Goal: Transaction & Acquisition: Purchase product/service

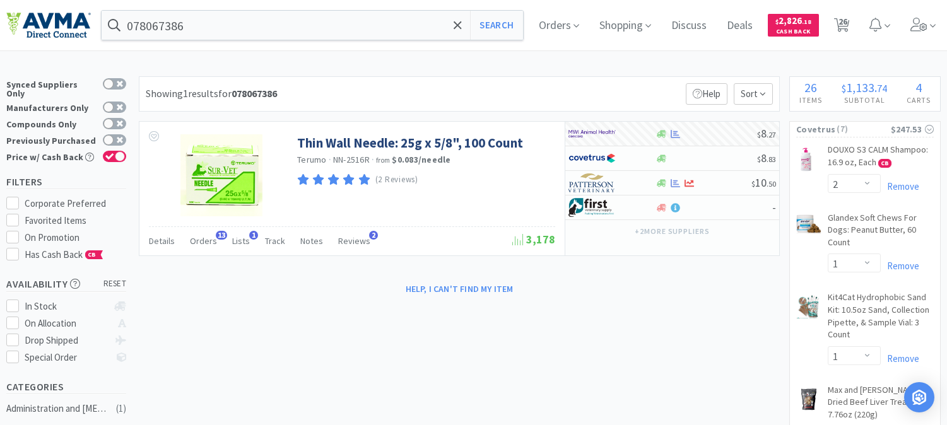
select select "2"
select select "1"
select select "2"
select select "1"
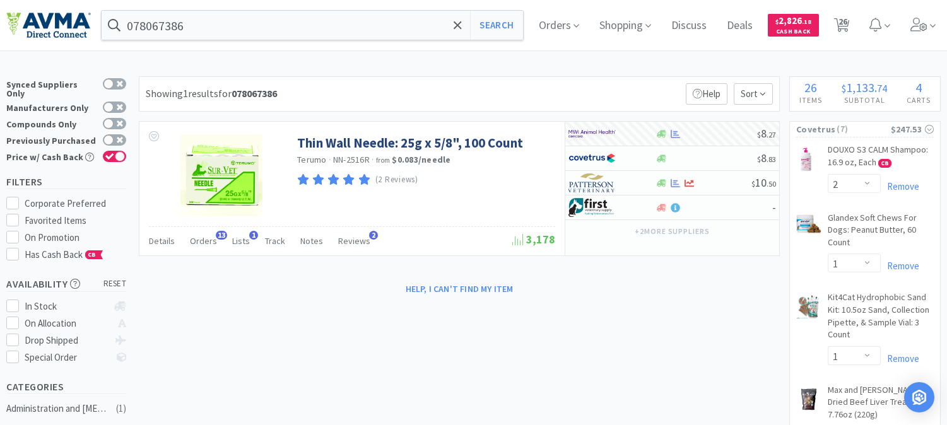
select select "1"
select select "2"
select select "1"
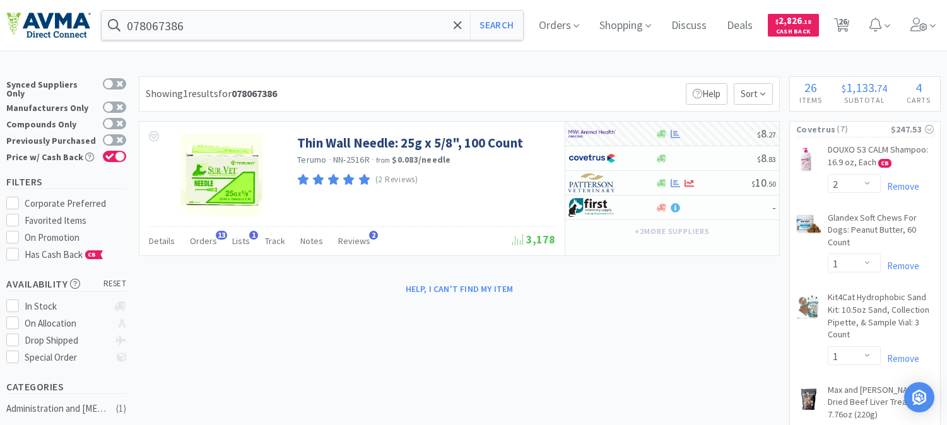
select select "2"
select select "1"
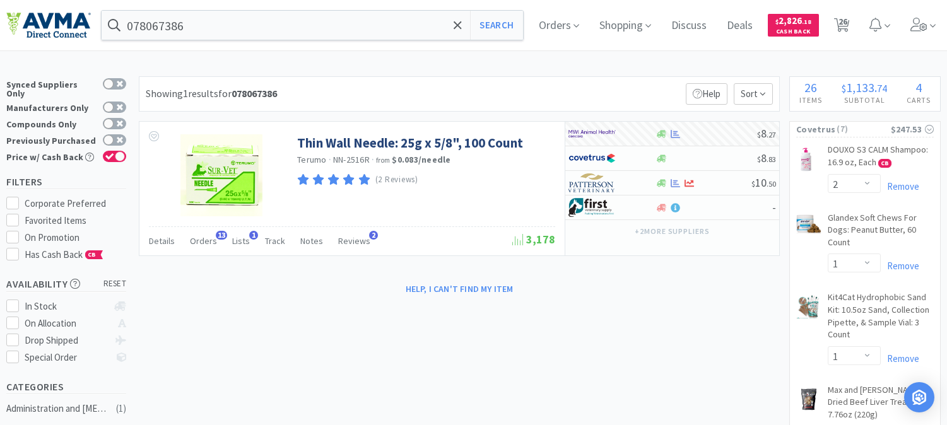
select select "1"
select select "2"
select select "5"
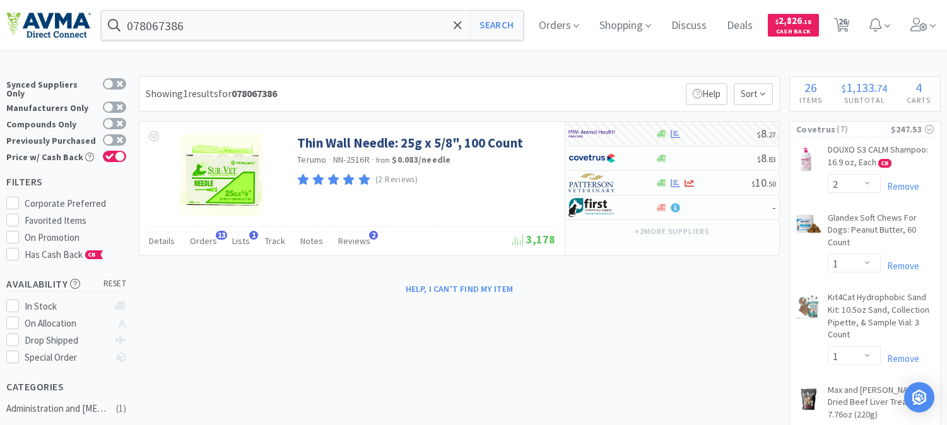
select select "8"
select select "4"
select select "1"
select select "6"
select select "3"
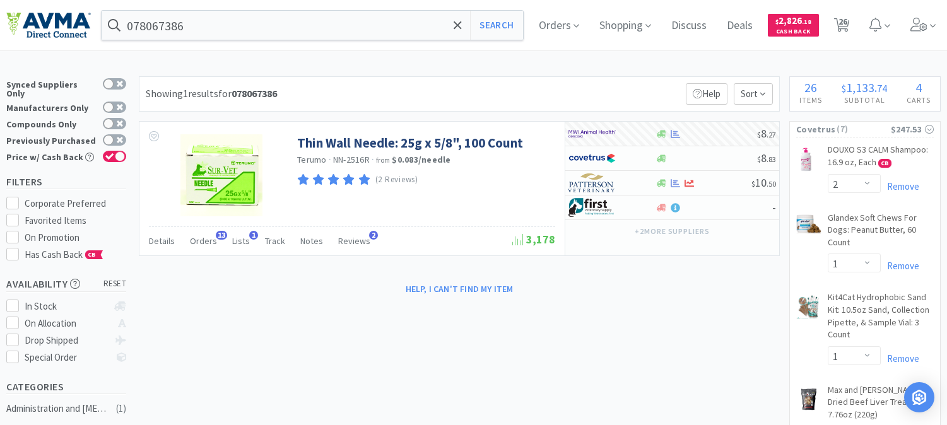
select select "6"
click at [223, 20] on input "078067386" at bounding box center [312, 25] width 421 height 29
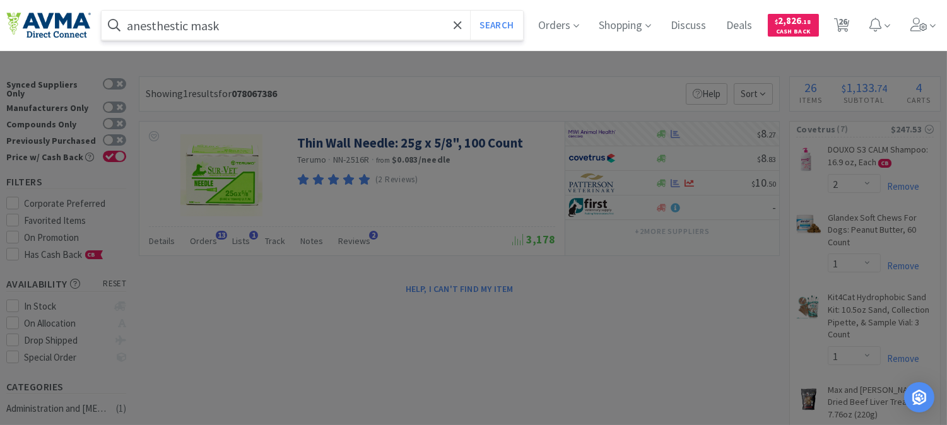
click at [470, 11] on button "Search" at bounding box center [496, 25] width 52 height 29
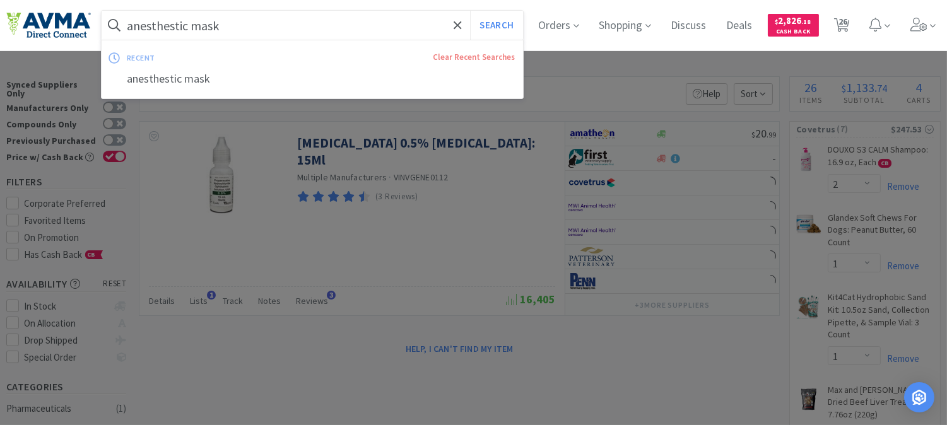
click at [181, 21] on input "anesthestic mask" at bounding box center [312, 25] width 421 height 29
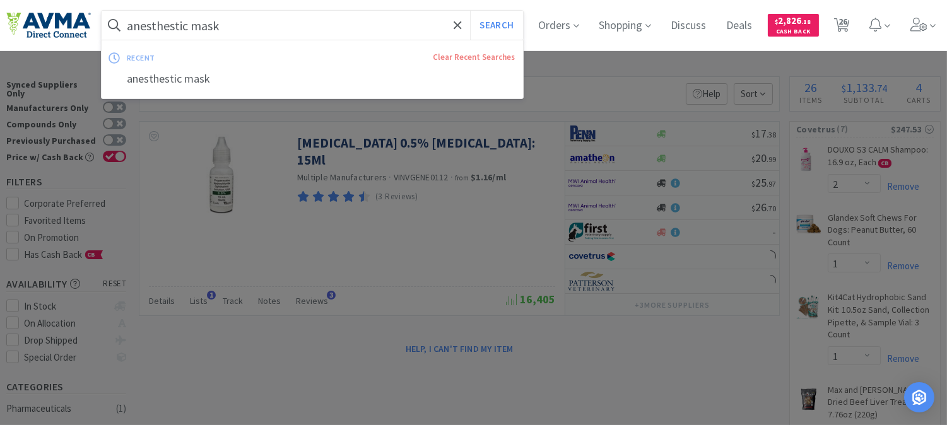
click at [230, 21] on input "anesthestic mask" at bounding box center [312, 25] width 421 height 29
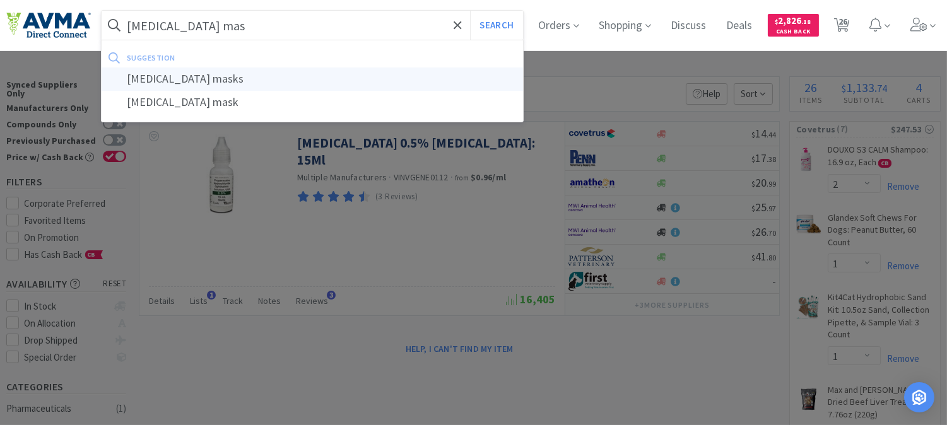
click at [197, 76] on div "[MEDICAL_DATA] masks" at bounding box center [312, 78] width 421 height 23
type input "[MEDICAL_DATA] masks"
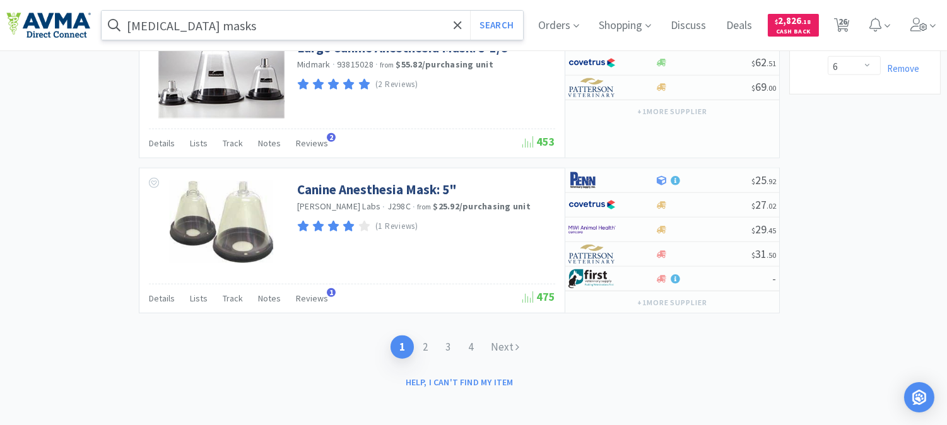
scroll to position [1997, 0]
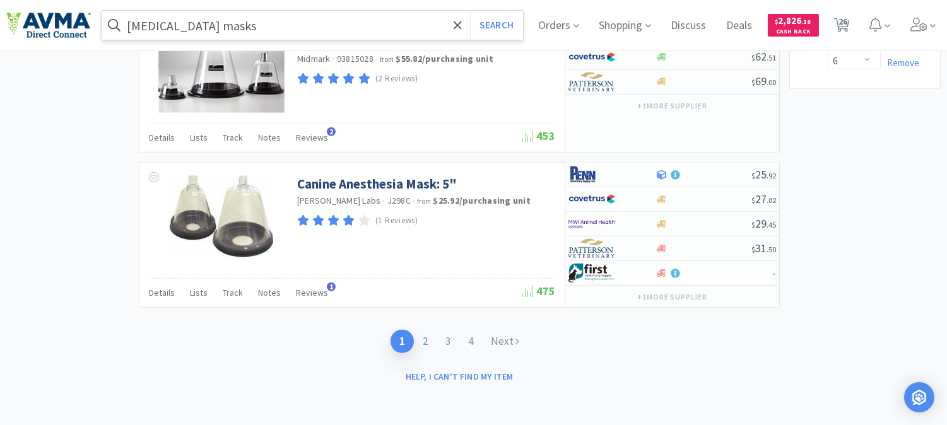
click at [426, 338] on link "2" at bounding box center [425, 341] width 23 height 23
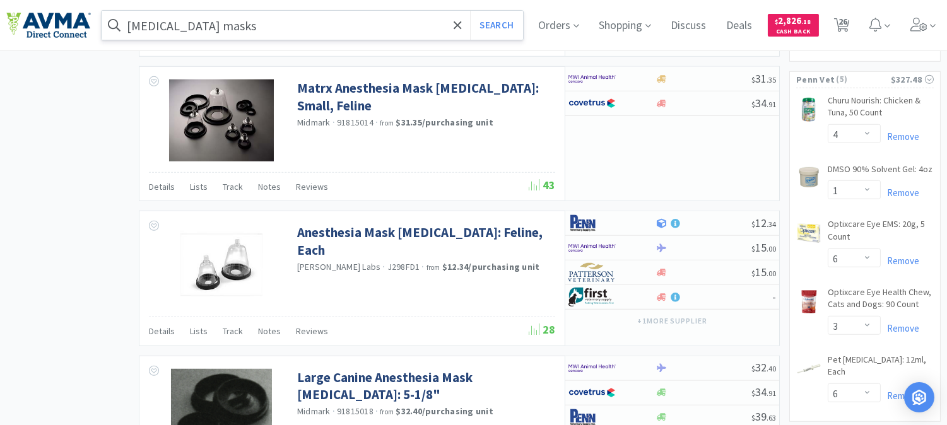
scroll to position [1681, 0]
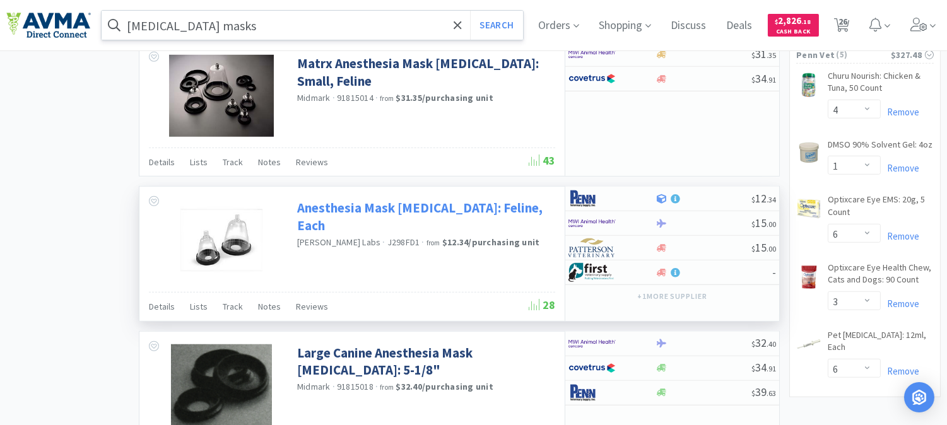
click at [399, 213] on link "Anesthesia Mask [MEDICAL_DATA]: Feline, Each" at bounding box center [424, 216] width 255 height 35
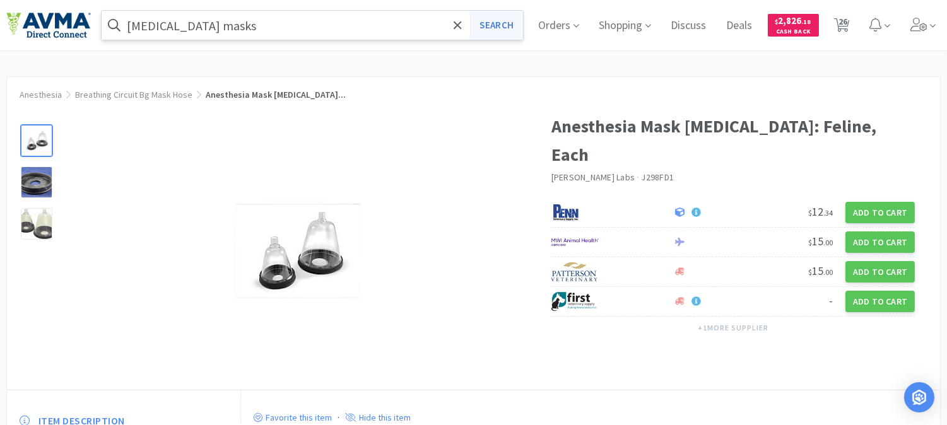
click at [503, 26] on button "Search" at bounding box center [496, 25] width 52 height 29
select select "2"
select select "1"
select select "2"
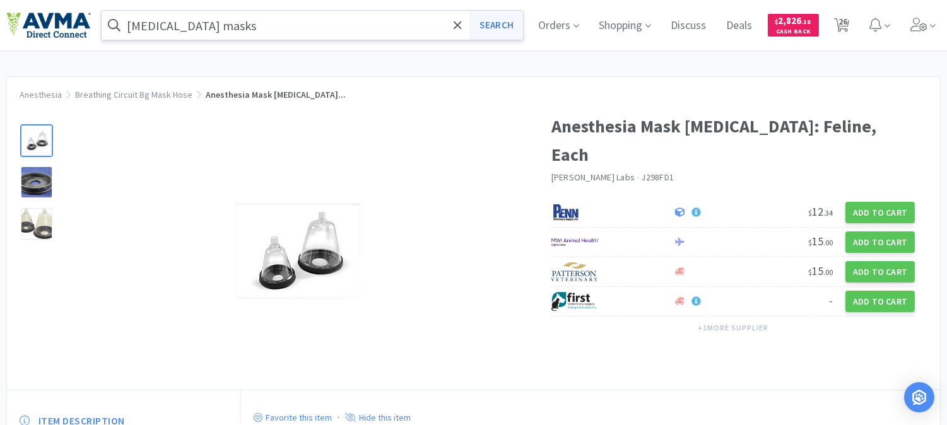
select select "1"
select select "2"
select select "1"
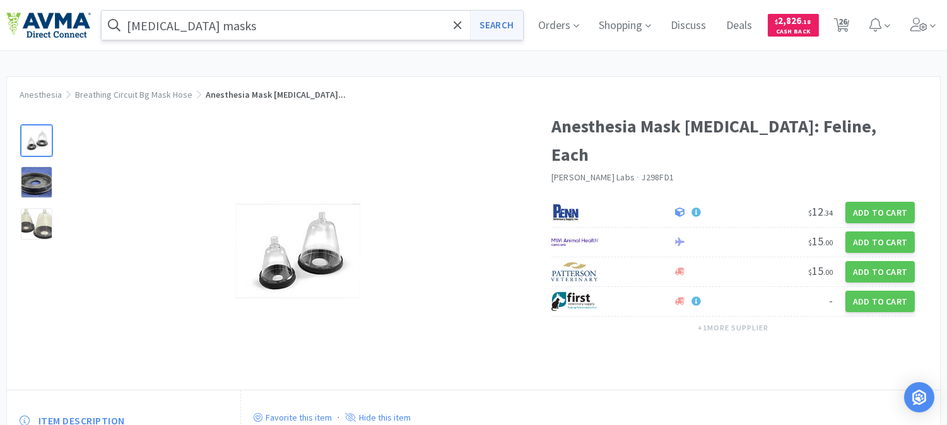
select select "1"
select select "2"
select select "1"
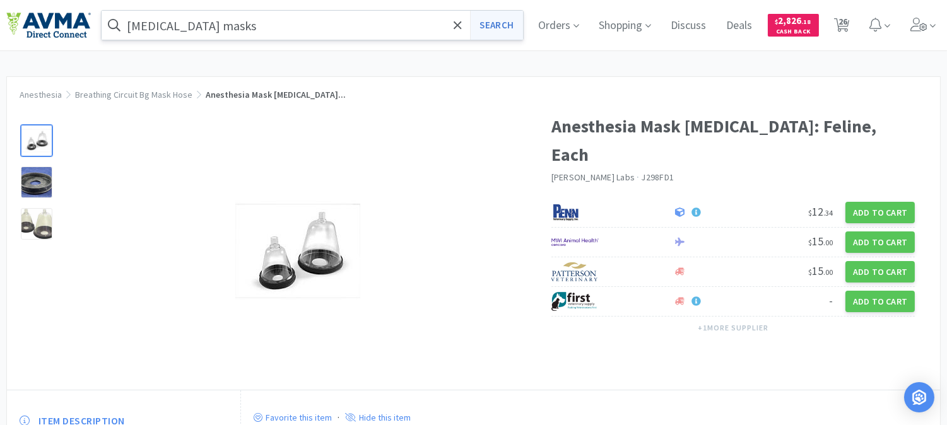
select select "1"
select select "2"
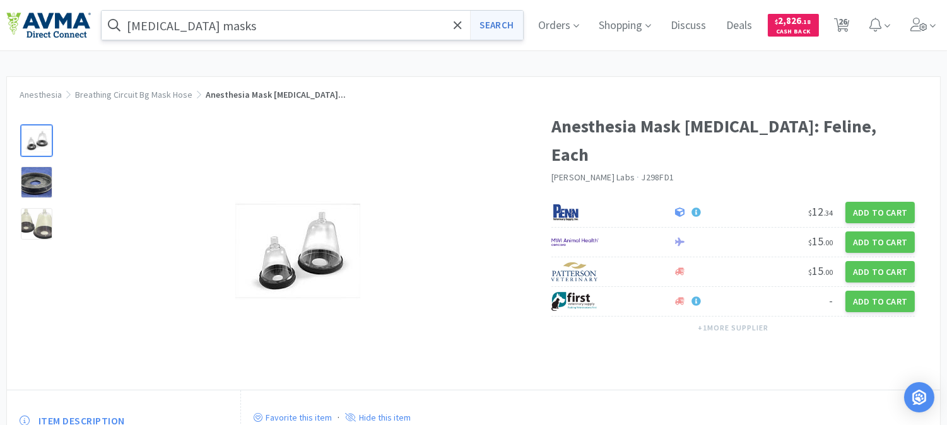
select select "5"
select select "8"
select select "4"
select select "1"
select select "6"
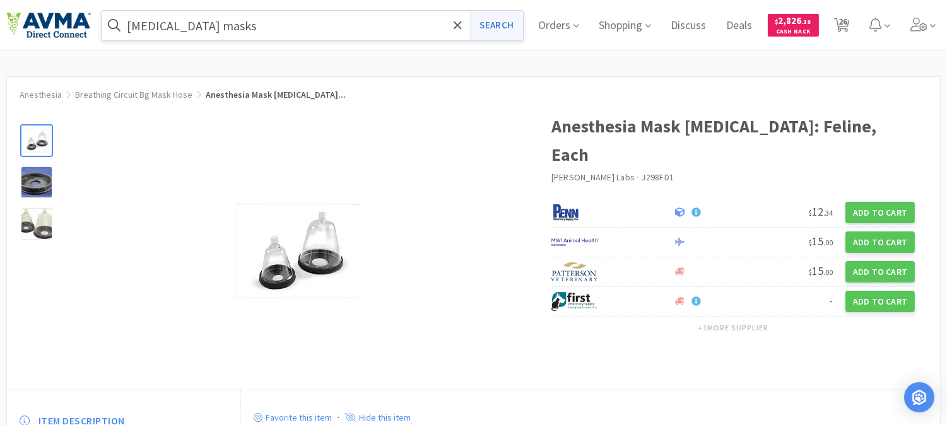
select select "3"
select select "6"
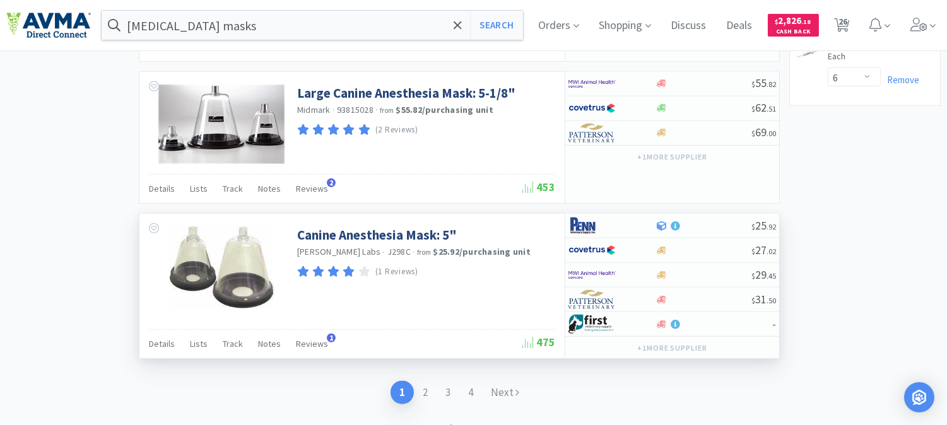
scroll to position [1997, 0]
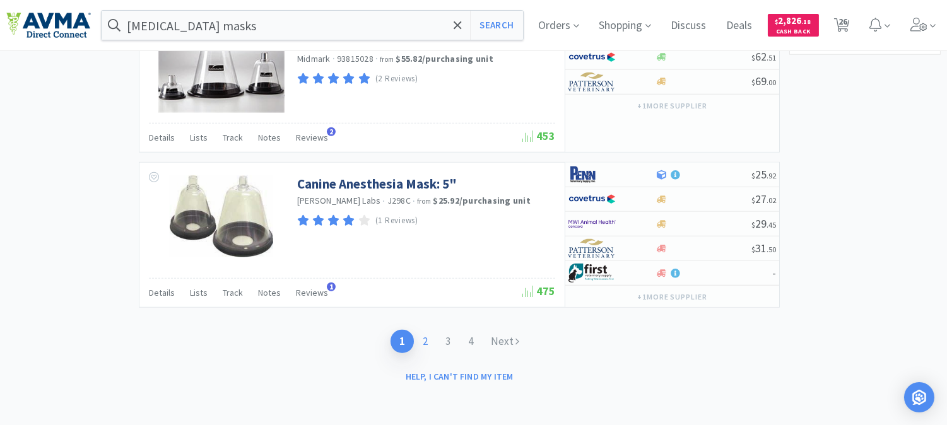
click at [423, 339] on link "2" at bounding box center [425, 341] width 23 height 23
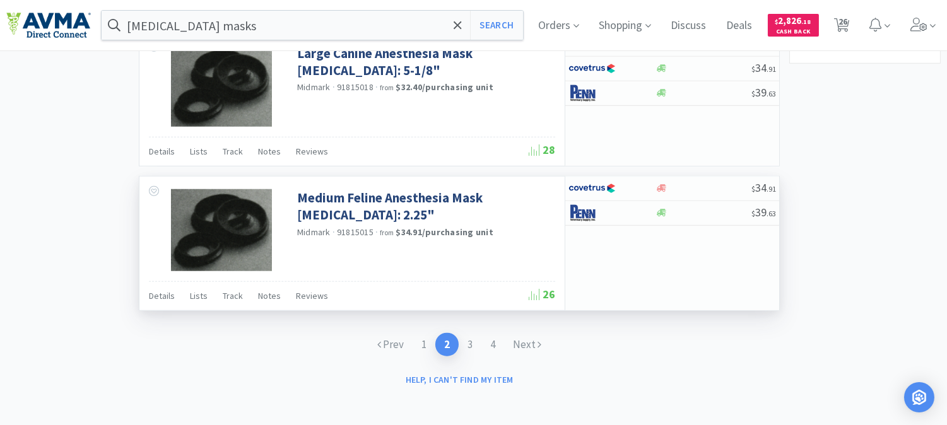
scroll to position [1990, 0]
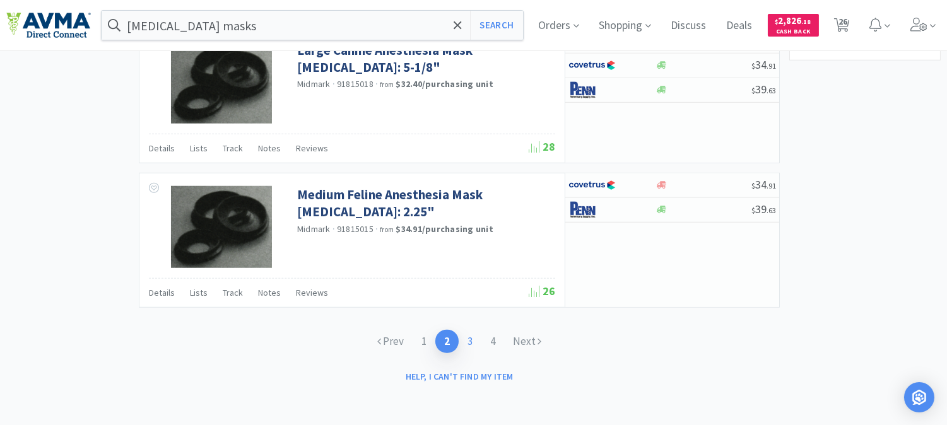
click at [467, 337] on link "3" at bounding box center [469, 341] width 23 height 23
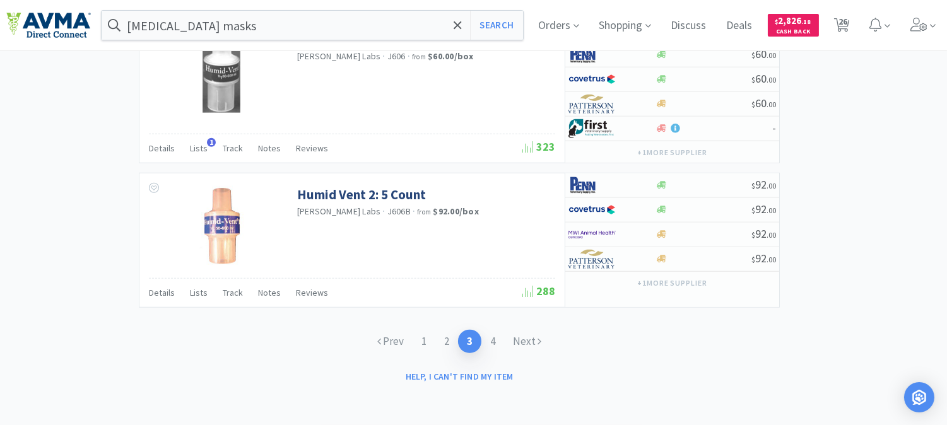
scroll to position [2178, 0]
click at [421, 338] on link "1" at bounding box center [423, 341] width 23 height 23
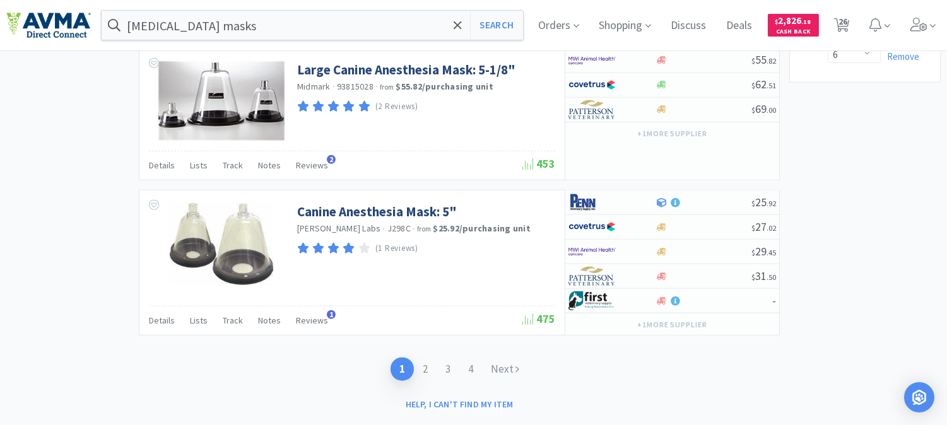
scroll to position [1997, 0]
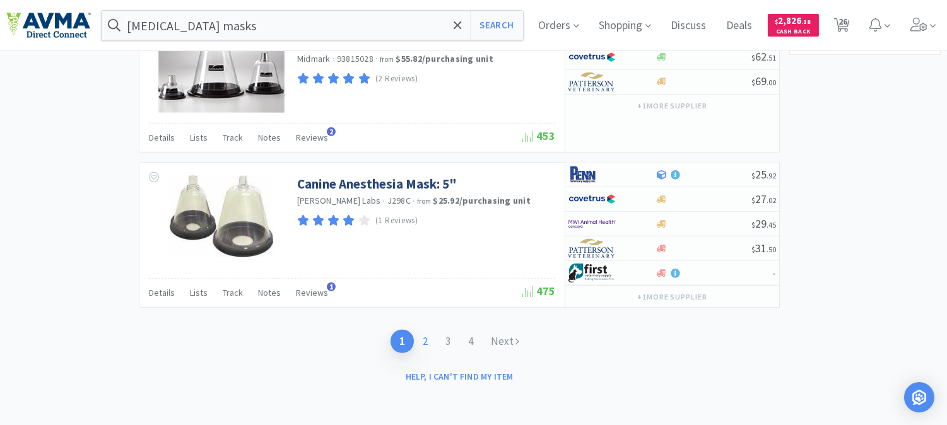
click at [424, 339] on link "2" at bounding box center [425, 341] width 23 height 23
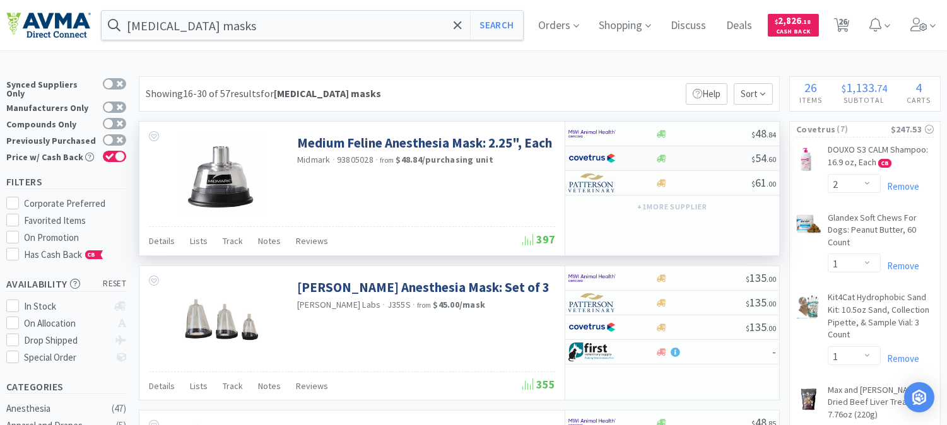
click at [589, 161] on img at bounding box center [591, 158] width 47 height 19
select select "1"
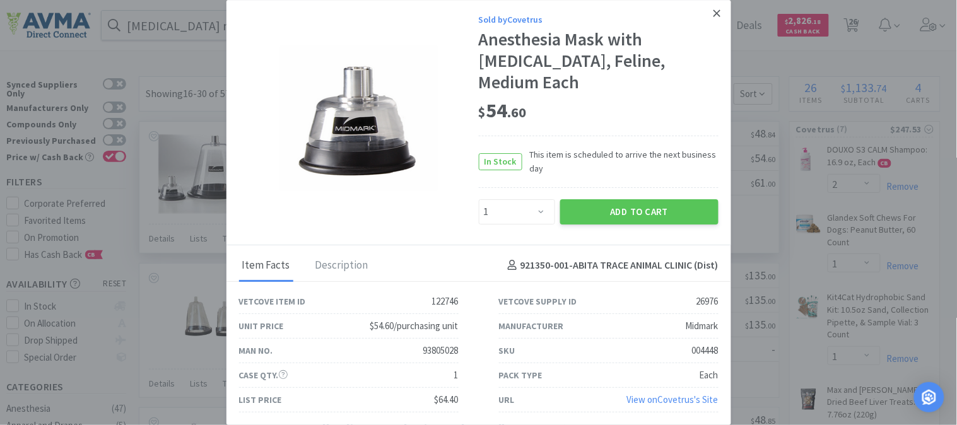
click at [716, 14] on icon at bounding box center [716, 13] width 7 height 7
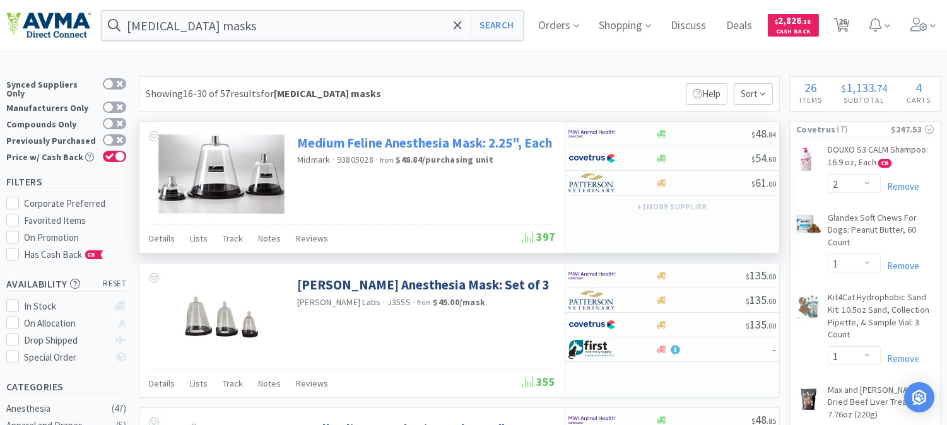
click at [438, 144] on link "Medium Feline Anesthesia Mask: 2.25", Each" at bounding box center [424, 142] width 255 height 17
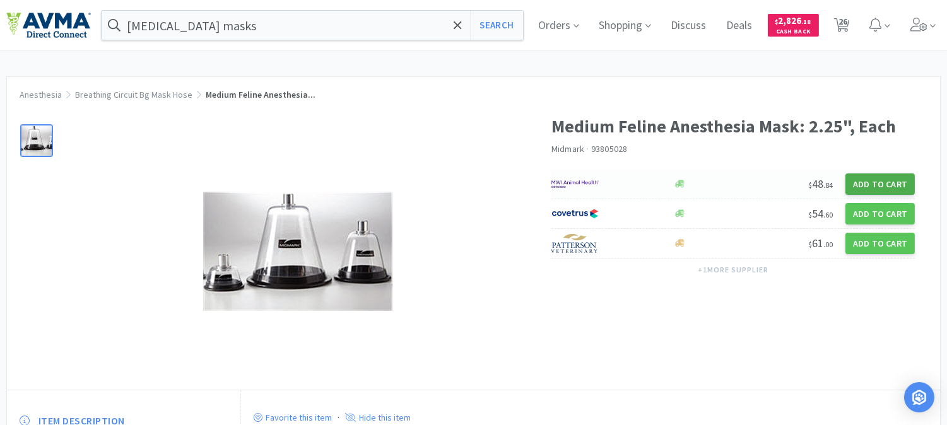
click at [880, 180] on button "Add to Cart" at bounding box center [879, 183] width 69 height 21
select select "1"
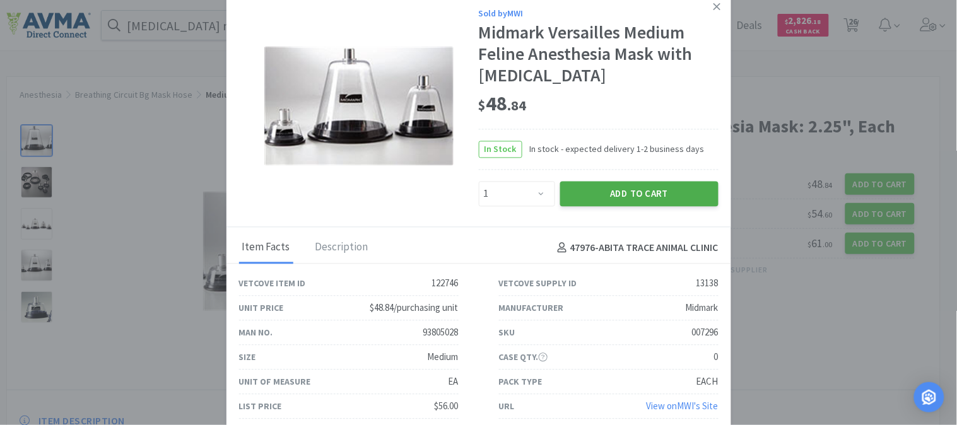
click at [628, 192] on button "Add to Cart" at bounding box center [639, 193] width 158 height 25
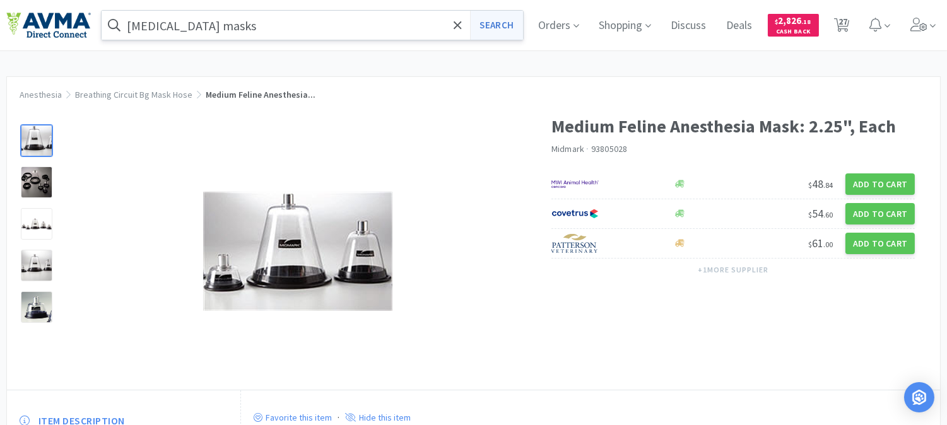
click at [505, 27] on button "Search" at bounding box center [496, 25] width 52 height 29
select select "2"
select select "1"
select select "2"
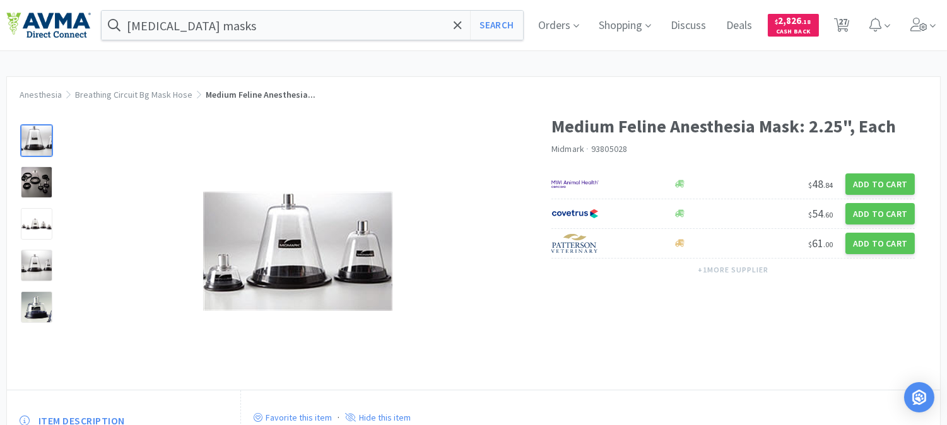
select select "1"
select select "2"
select select "1"
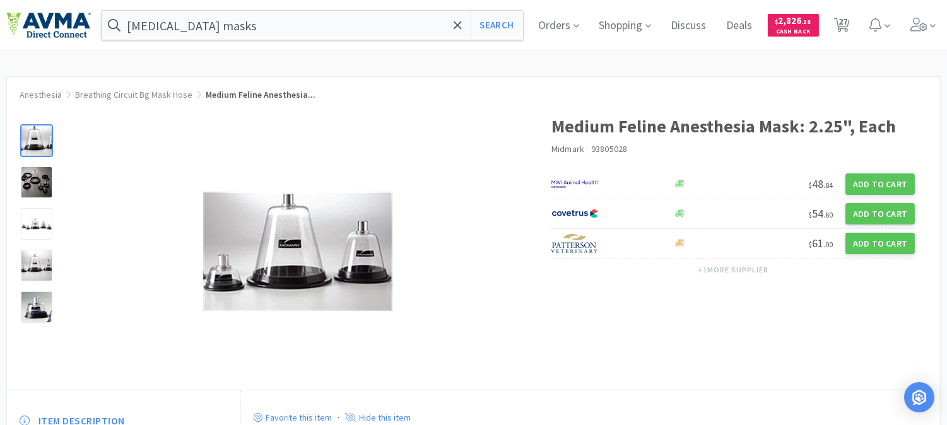
select select "1"
select select "2"
select select "1"
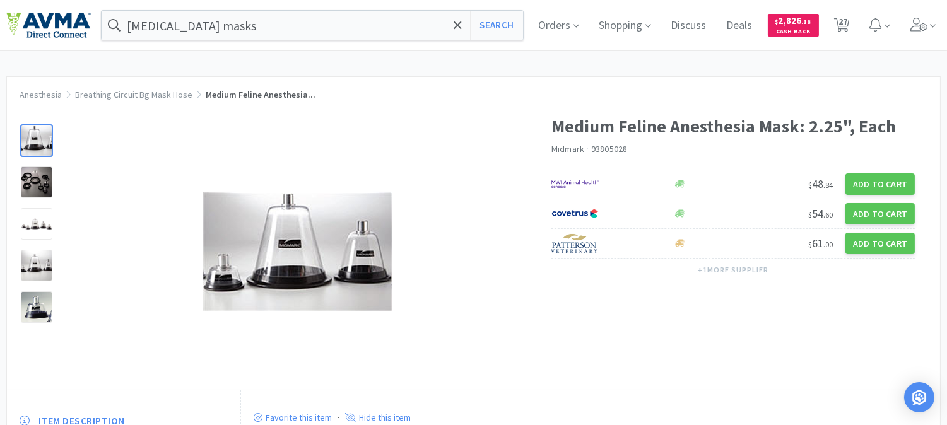
select select "1"
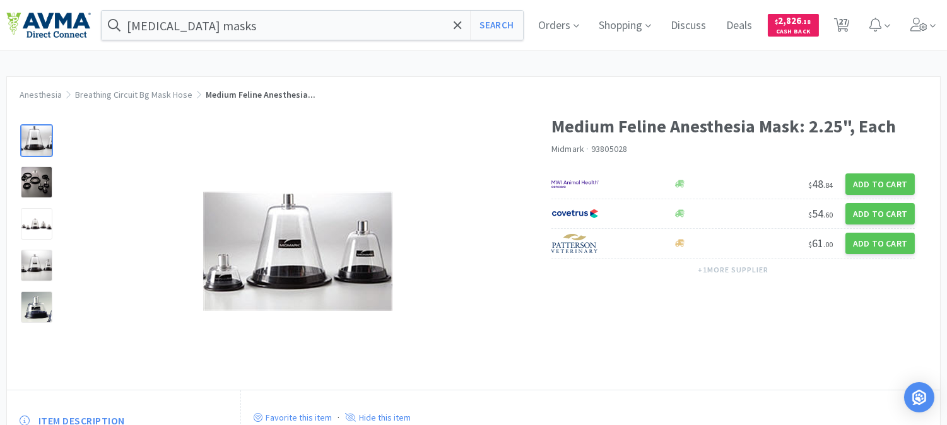
select select "2"
select select "5"
select select "8"
select select "4"
select select "1"
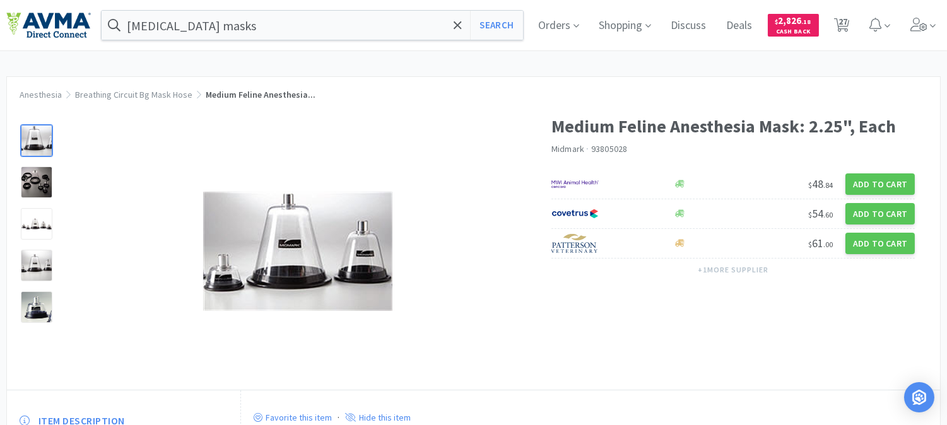
select select "6"
select select "3"
select select "6"
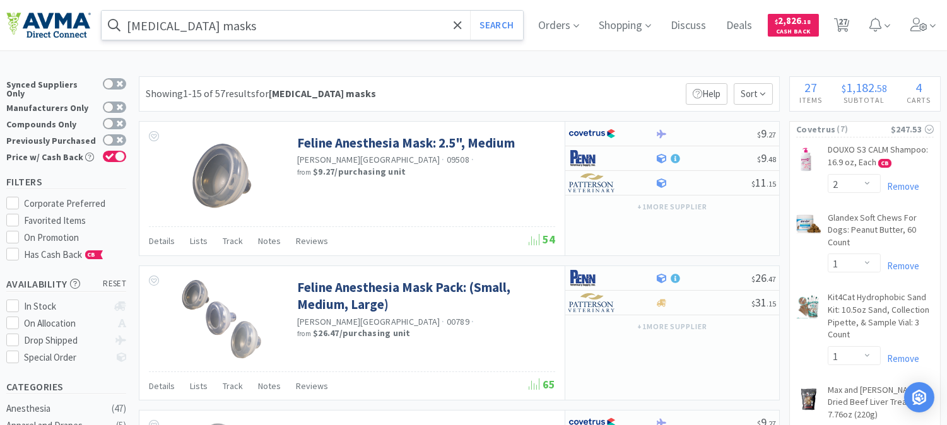
click at [250, 29] on input "[MEDICAL_DATA] masks" at bounding box center [312, 25] width 421 height 29
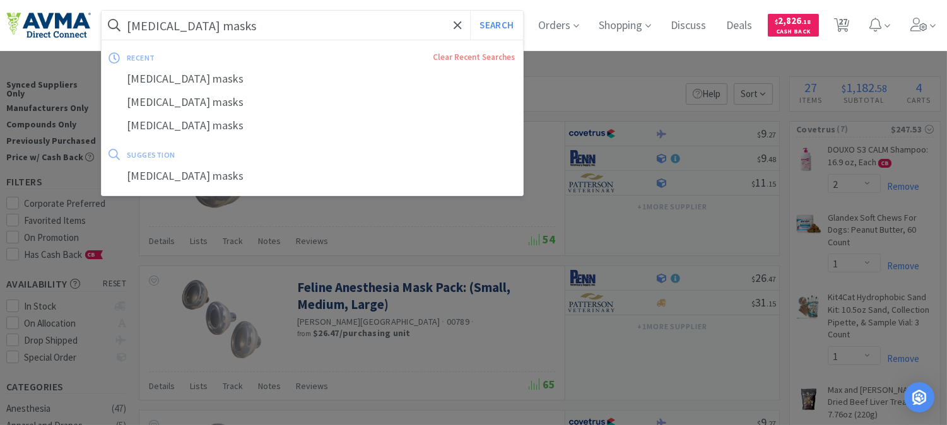
click at [250, 28] on input "[MEDICAL_DATA] masks" at bounding box center [312, 25] width 421 height 29
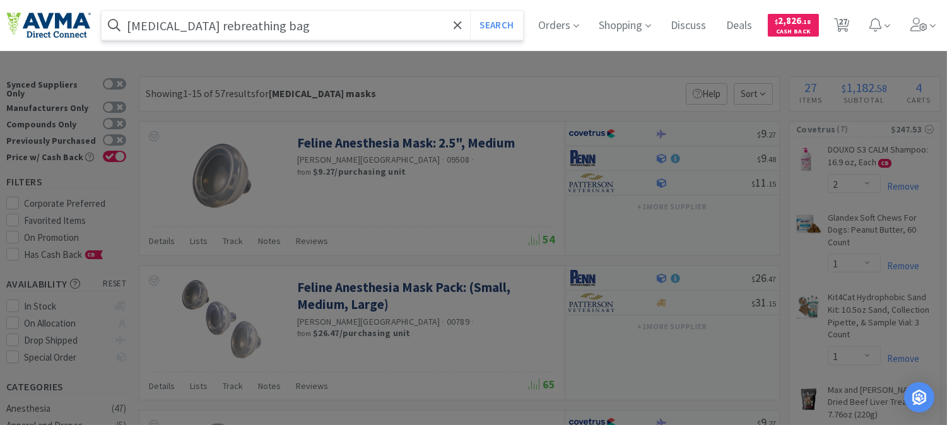
type input "[MEDICAL_DATA] rebreathing bag"
click at [470, 11] on button "Search" at bounding box center [496, 25] width 52 height 29
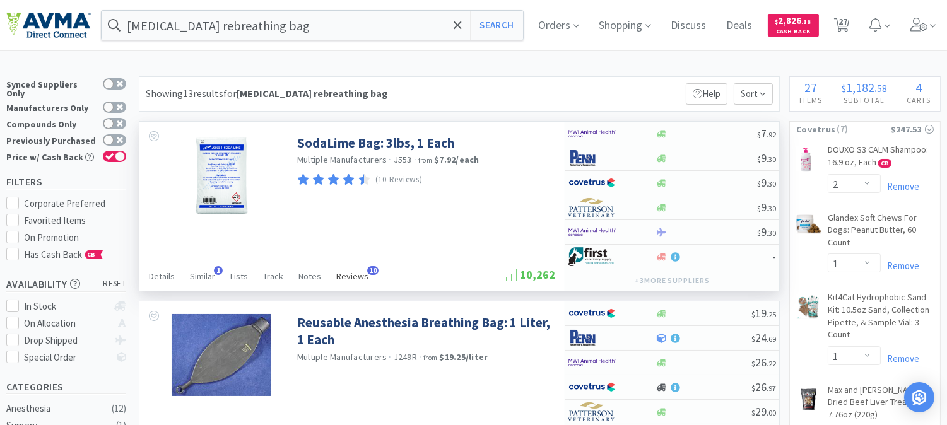
scroll to position [70, 0]
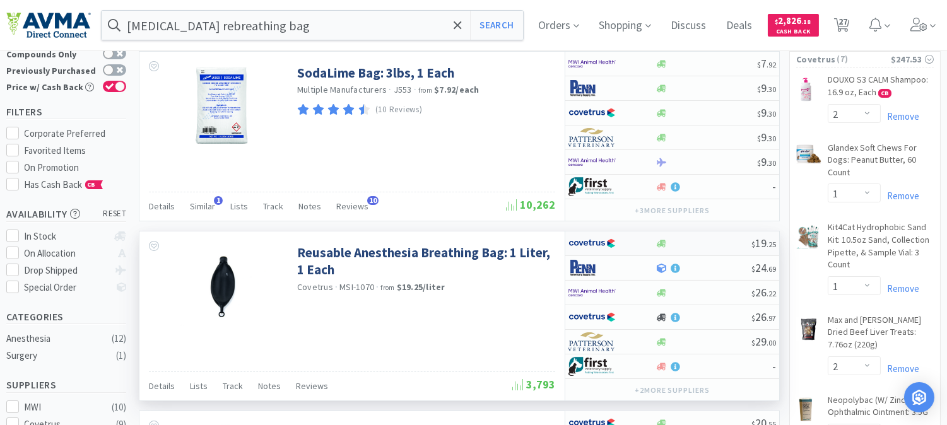
click at [581, 244] on img at bounding box center [591, 243] width 47 height 19
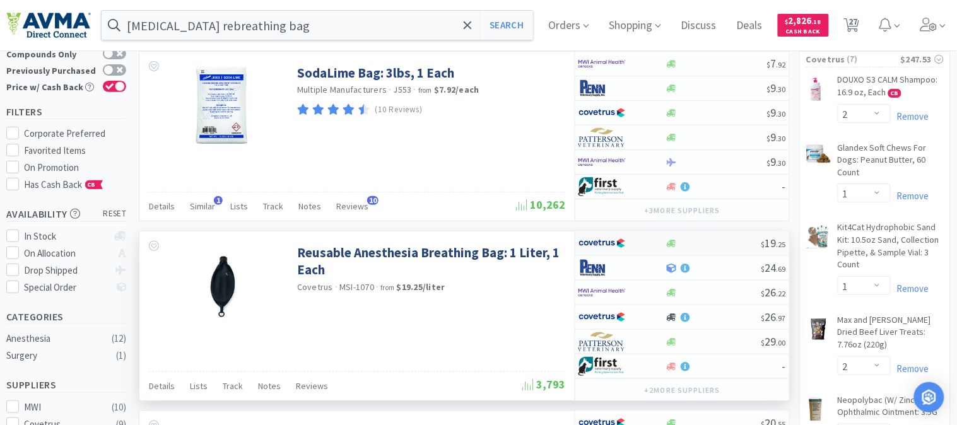
select select "1"
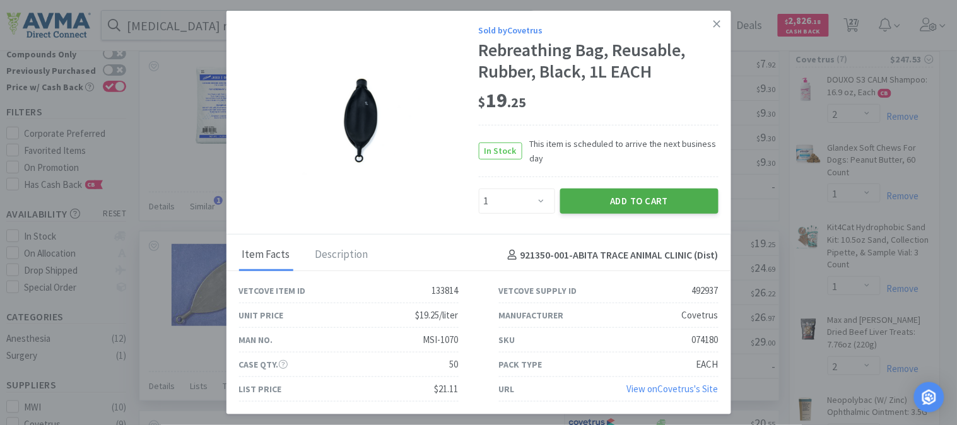
click at [600, 203] on button "Add to Cart" at bounding box center [639, 201] width 158 height 25
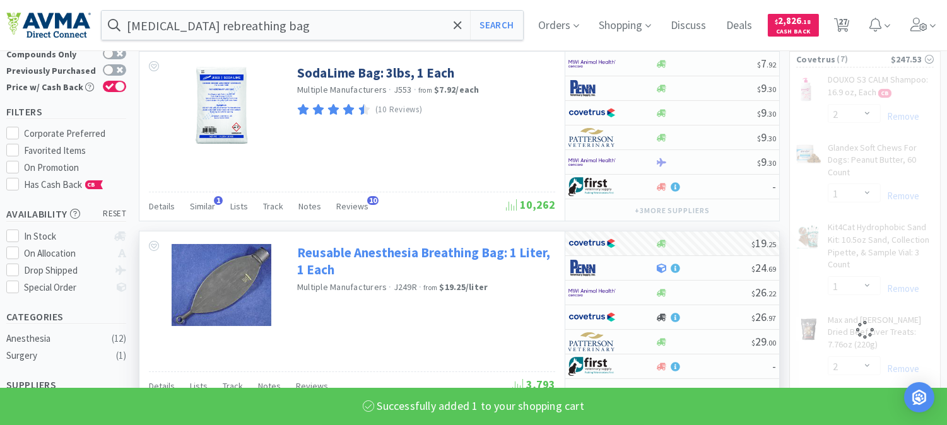
select select "1"
select select "2"
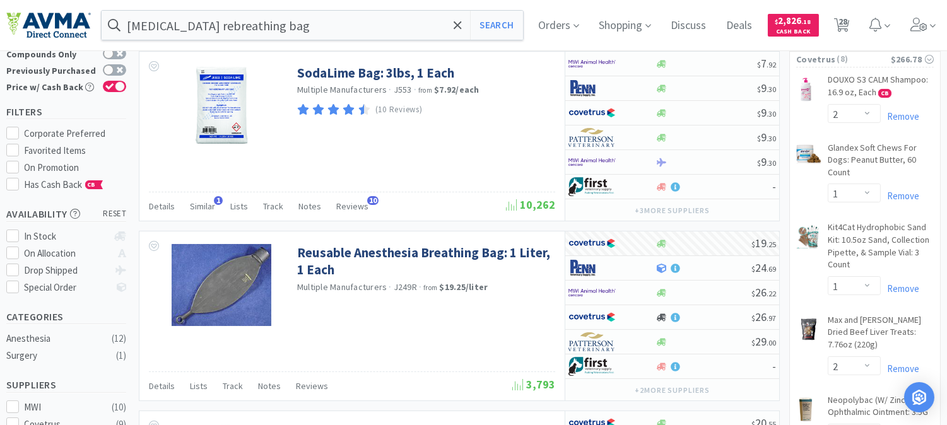
drag, startPoint x: 853, startPoint y: 21, endPoint x: 827, endPoint y: 55, distance: 41.9
click at [847, 21] on span "28" at bounding box center [842, 21] width 9 height 50
select select "2"
select select "1"
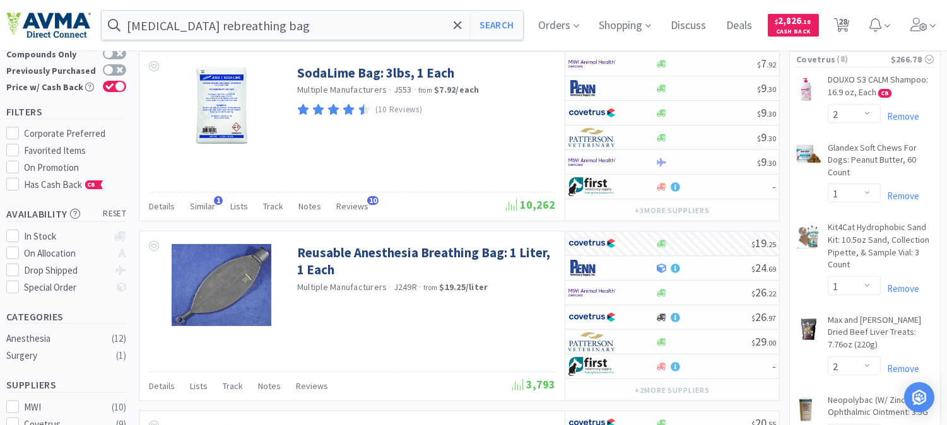
select select "2"
select select "1"
select select "2"
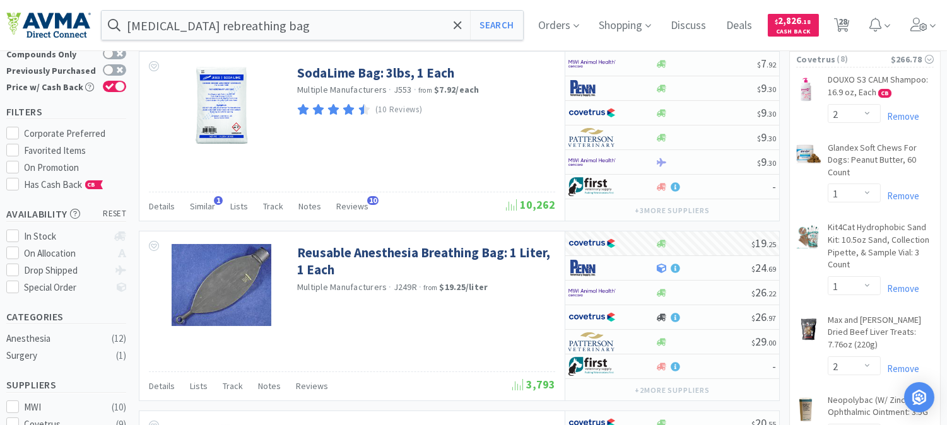
select select "1"
select select "2"
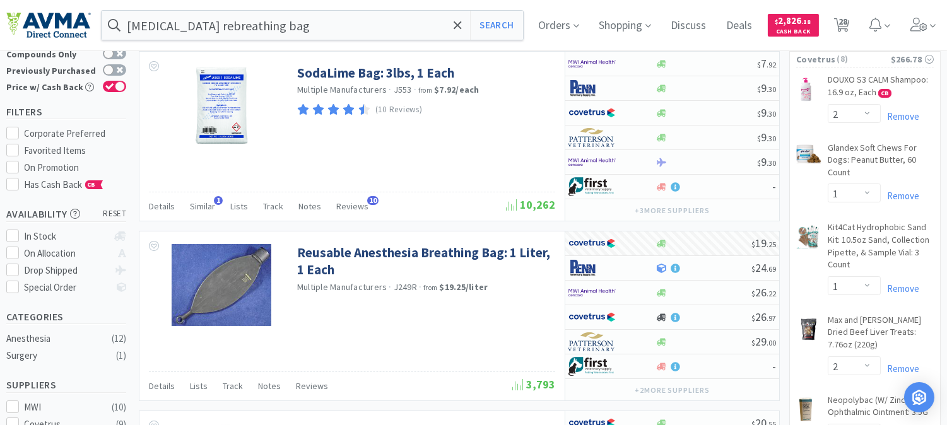
select select "1"
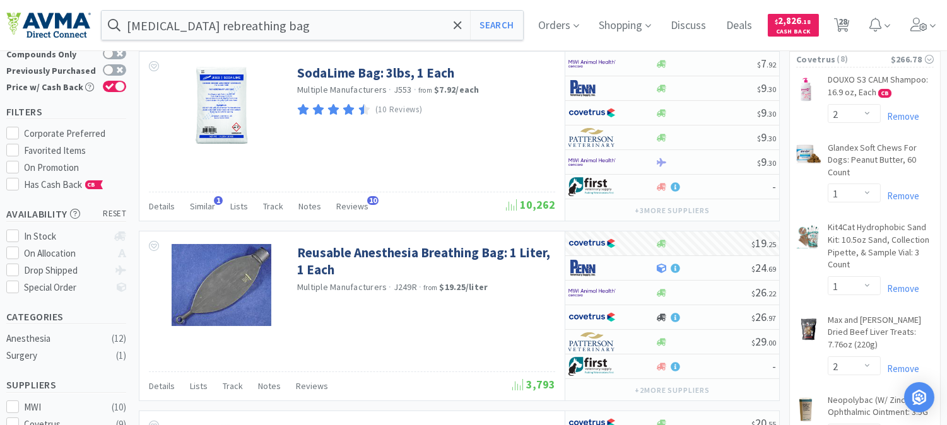
select select "1"
select select "2"
select select "5"
select select "8"
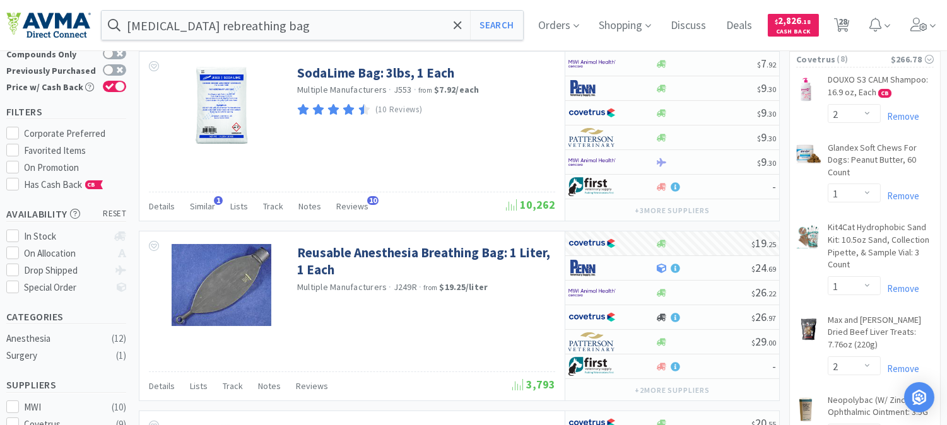
select select "4"
select select "1"
select select "6"
select select "3"
select select "6"
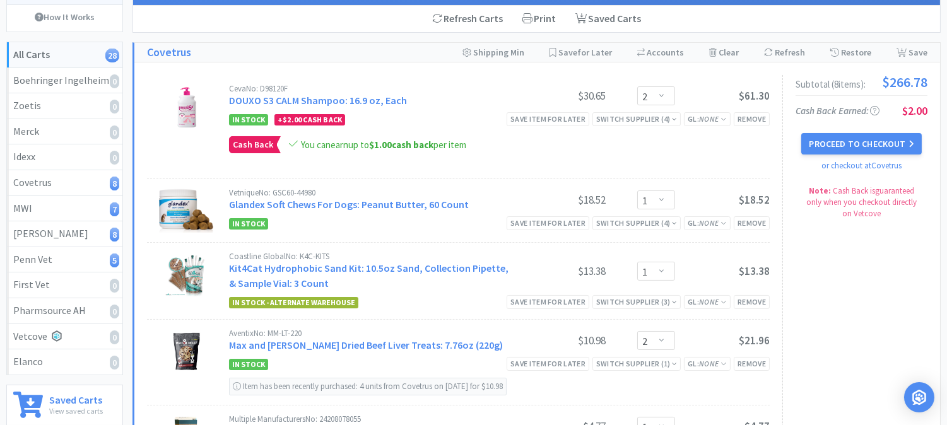
scroll to position [110, 0]
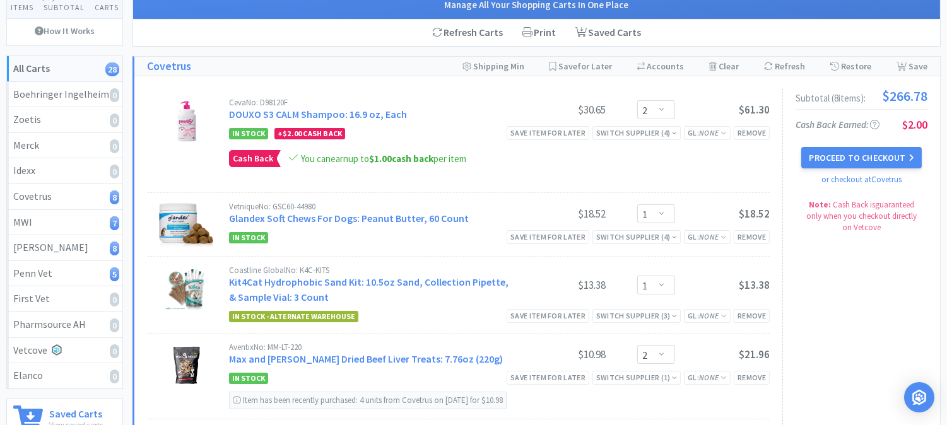
click at [414, 72] on div "Covetrus Set Shipping Min Save All for Later Switch Accounts ( 921350-001 ) Cle…" at bounding box center [536, 67] width 805 height 20
click at [327, 64] on div "Covetrus Set Shipping Min Save All for Later Switch Accounts ( 921350-001 ) Cle…" at bounding box center [536, 67] width 805 height 20
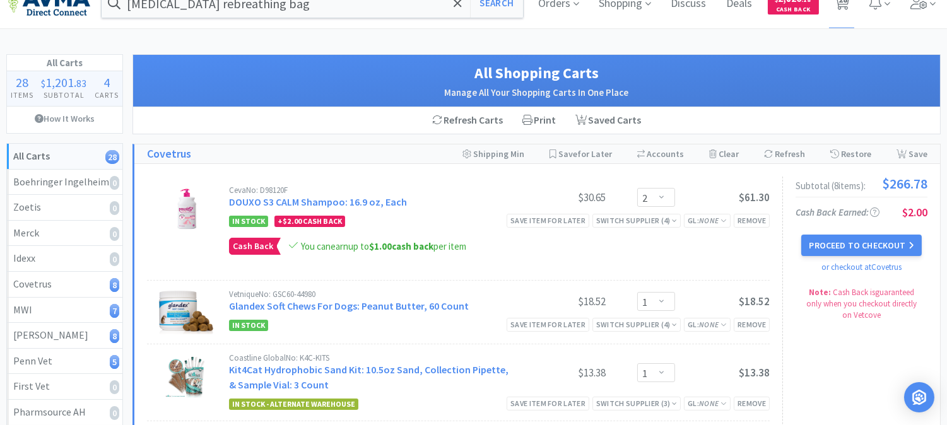
scroll to position [0, 0]
